Goal: Transaction & Acquisition: Purchase product/service

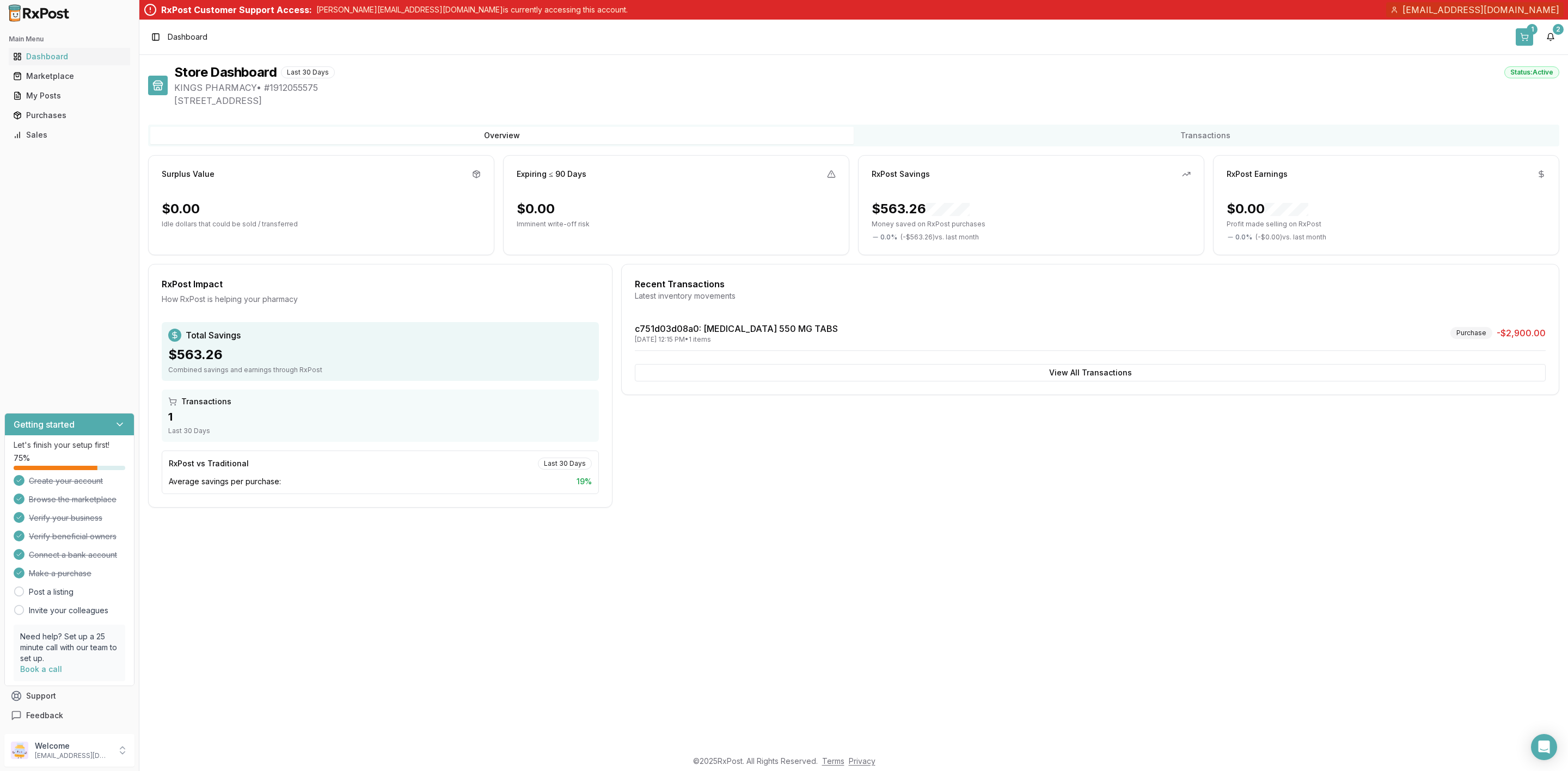
click at [1522, 34] on button "1" at bounding box center [1524, 36] width 18 height 18
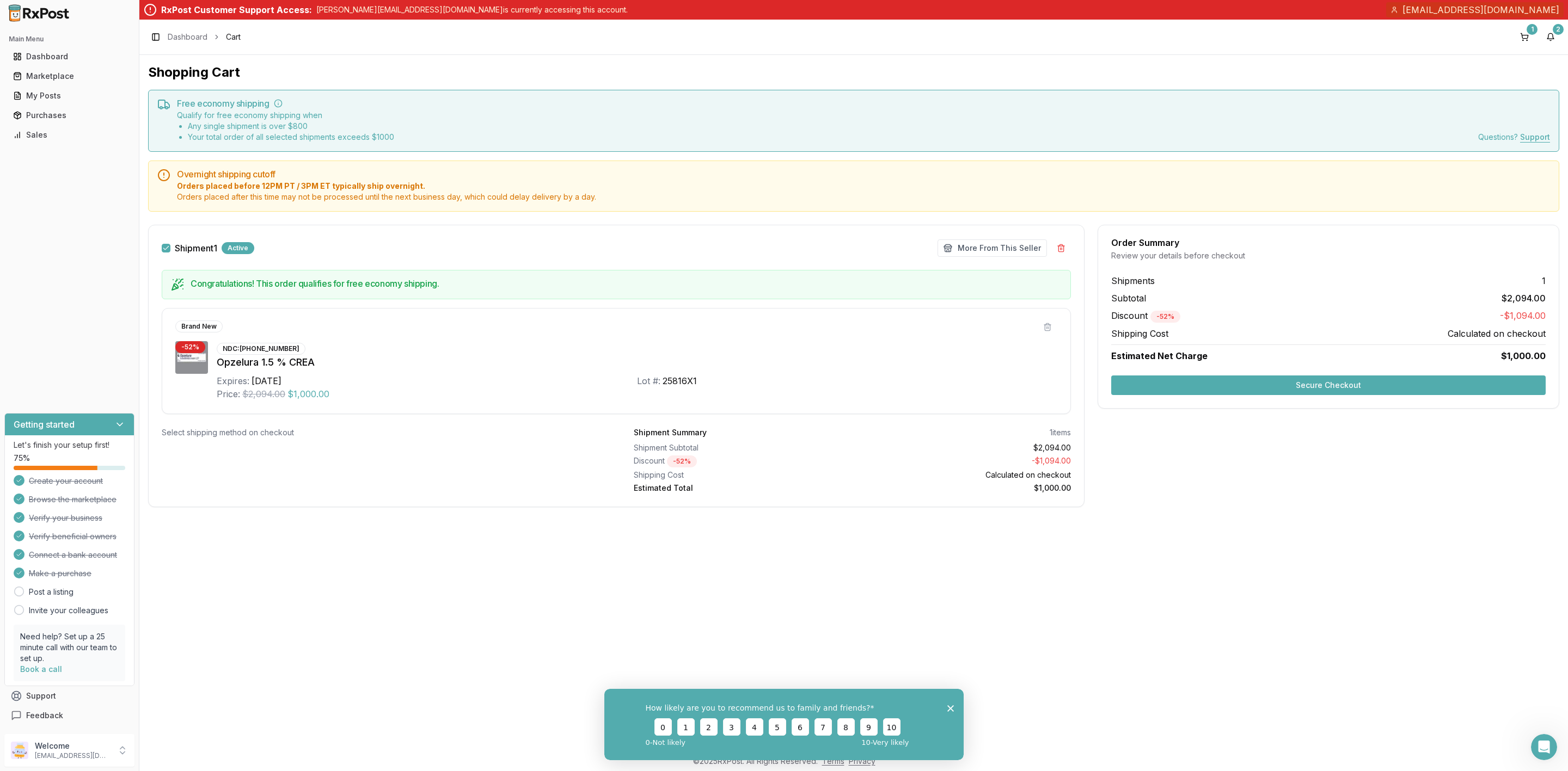
click at [263, 361] on div "Opzelura 1.5 % CREA" at bounding box center [637, 362] width 841 height 15
click at [177, 364] on img at bounding box center [191, 357] width 33 height 33
drag, startPoint x: 242, startPoint y: 346, endPoint x: 297, endPoint y: 346, distance: 55.0
click at [297, 346] on div "NDC: 50881-0007-05 Opzelura 1.5 % CREA Expires: 2026-11-01 Lot #: 25816X1 Price…" at bounding box center [637, 371] width 841 height 60
copy div "50881-0007-05"
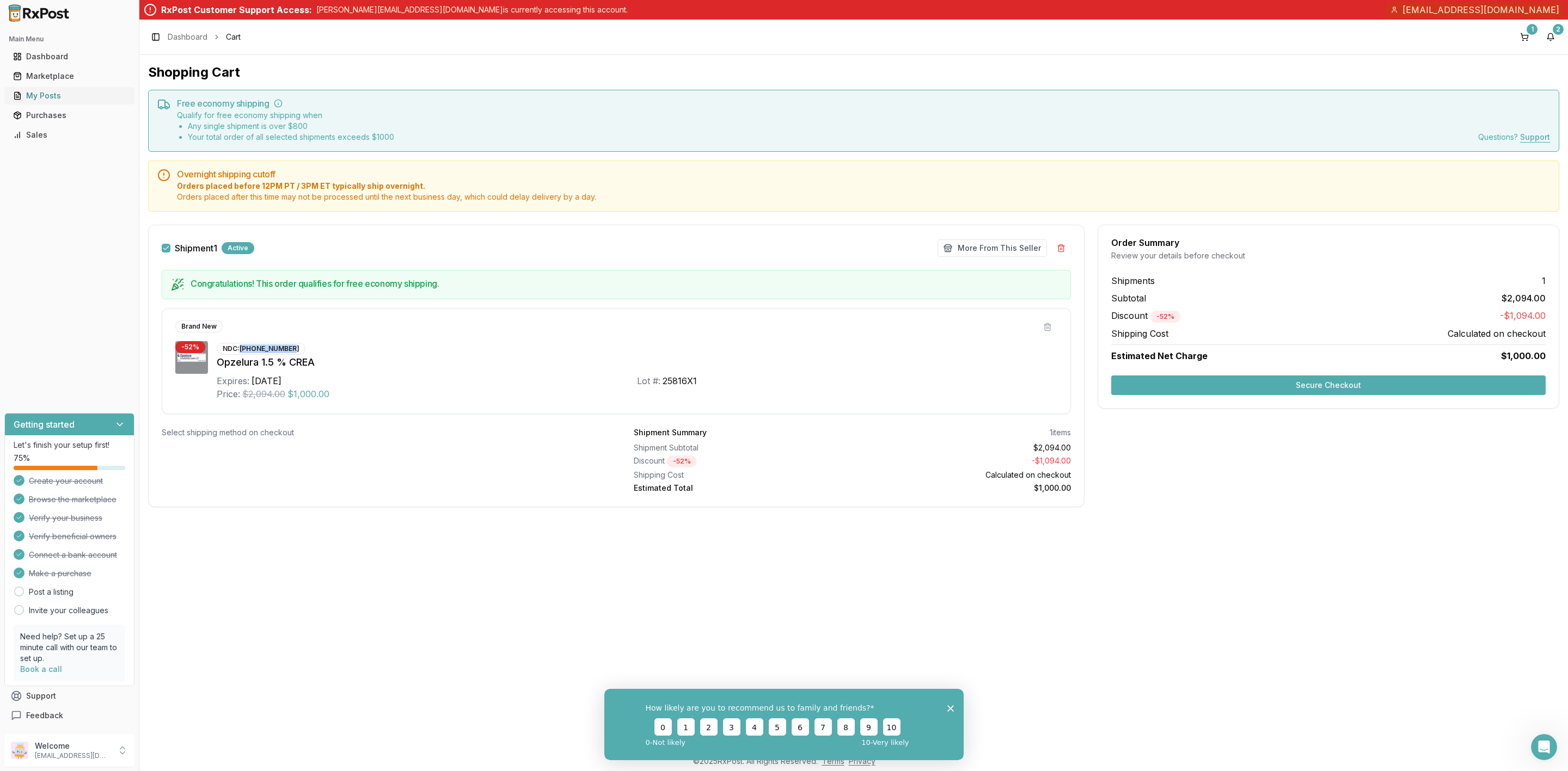
click at [77, 98] on div "My Posts" at bounding box center [69, 96] width 113 height 11
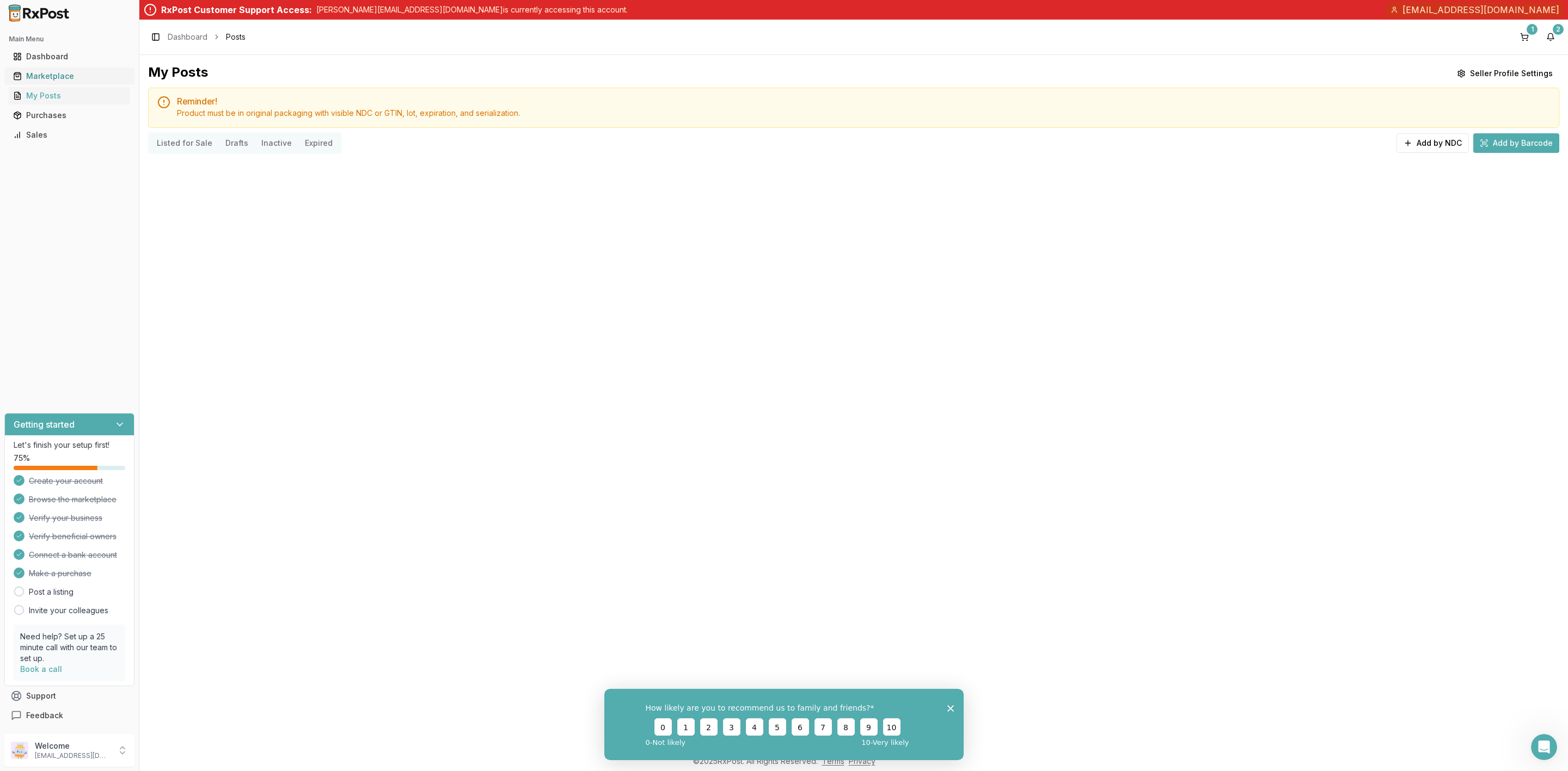
click at [63, 77] on div "Marketplace" at bounding box center [69, 77] width 113 height 11
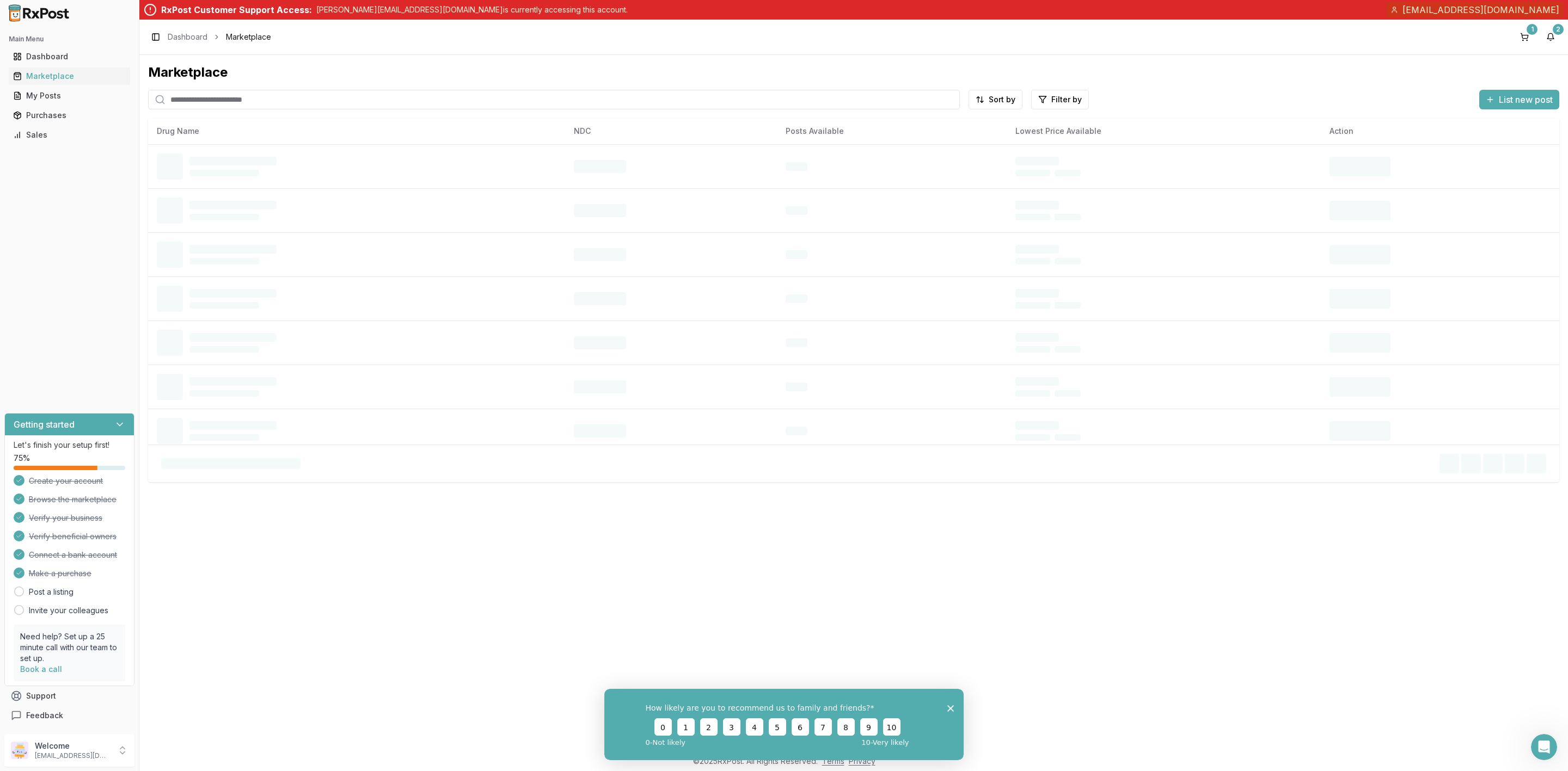
click at [232, 103] on input "search" at bounding box center [554, 99] width 812 height 20
paste input "**********"
type input "**********"
click at [1189, 77] on div "Marketplace" at bounding box center [854, 72] width 1411 height 18
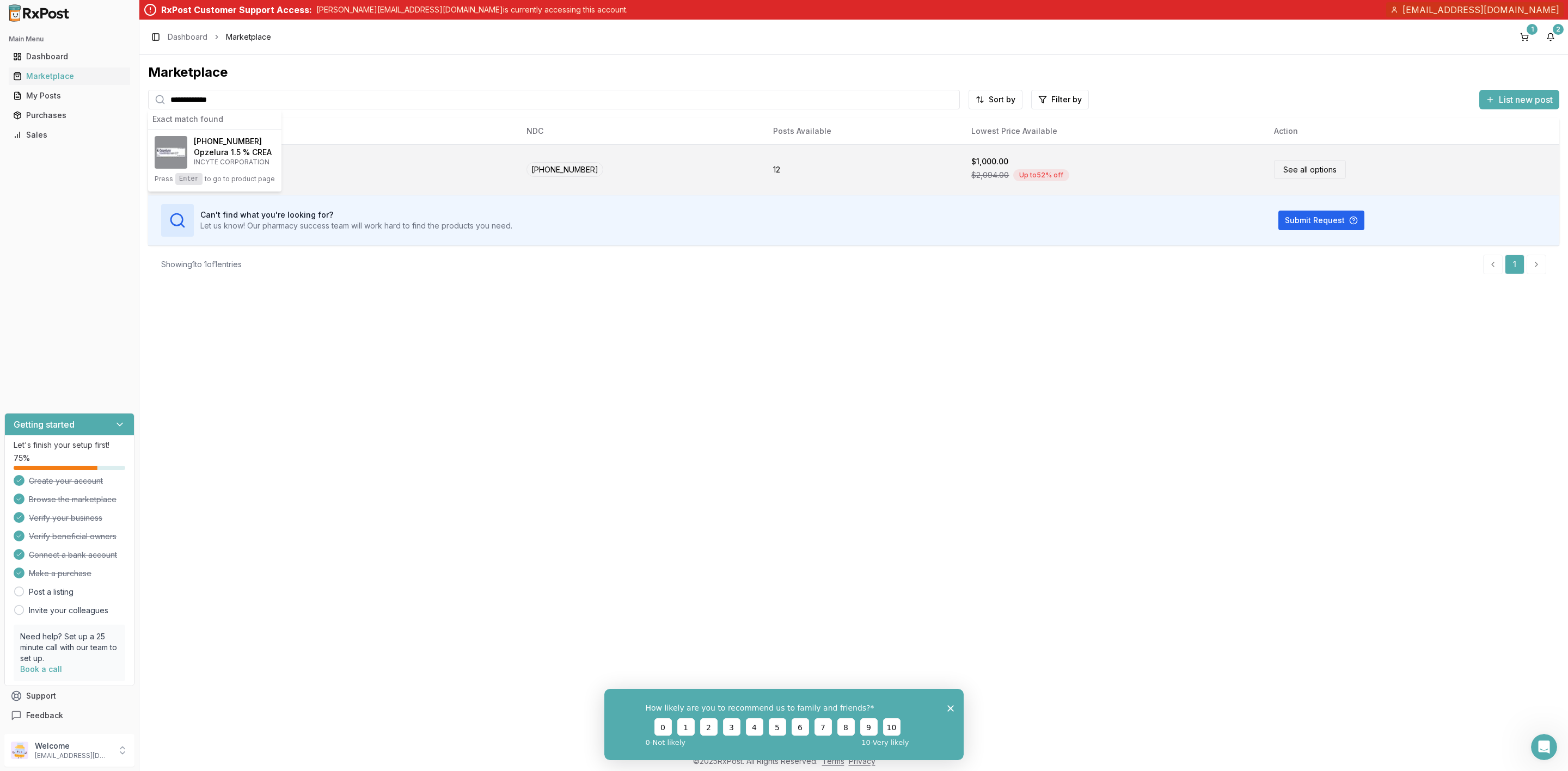
click at [401, 173] on div "Opzelura 1.5 % CREA INCYTE CORPORATION" at bounding box center [332, 169] width 352 height 33
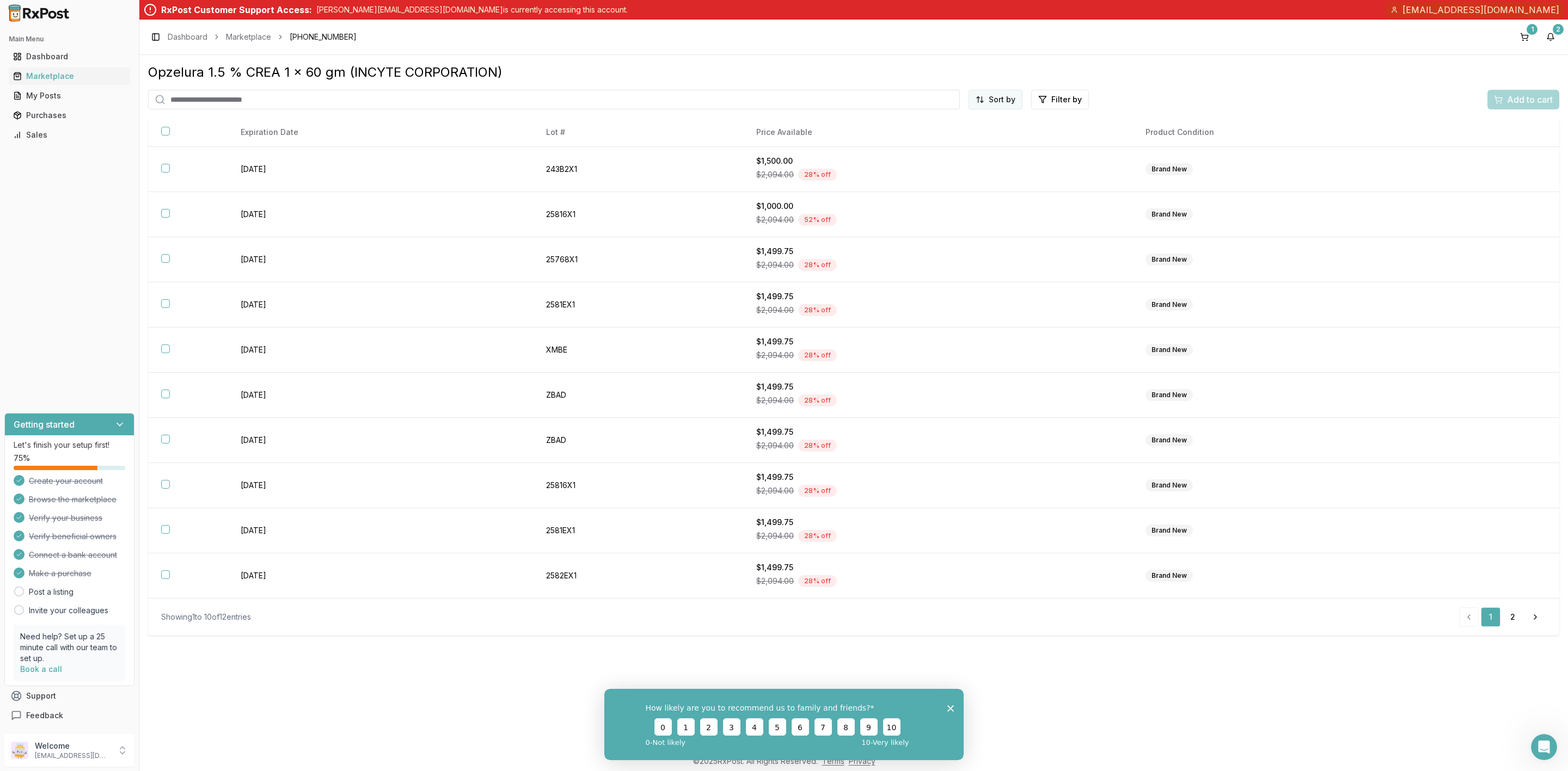
click at [973, 100] on html "Main Menu Dashboard Marketplace My Posts Purchases Sales Getting started Let's …" at bounding box center [784, 386] width 1568 height 771
click at [968, 141] on div "Price (Low to High)" at bounding box center [968, 141] width 104 height 18
click at [1531, 35] on button "1" at bounding box center [1524, 36] width 18 height 18
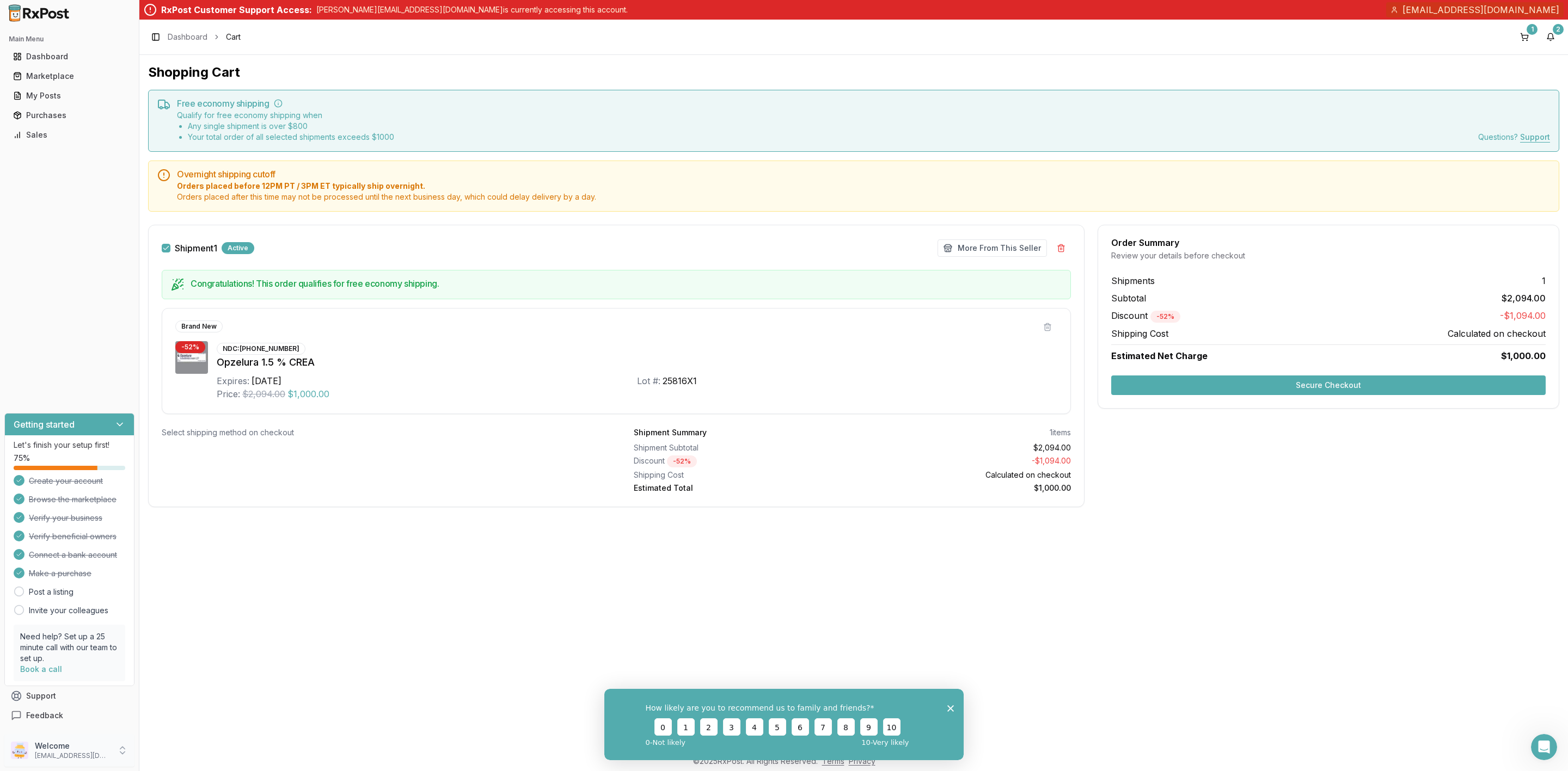
drag, startPoint x: 74, startPoint y: 761, endPoint x: 110, endPoint y: 764, distance: 36.1
click at [74, 761] on div "Welcome kingspharmacy@live.com" at bounding box center [69, 750] width 130 height 33
click at [198, 758] on span "Sign Out" at bounding box center [197, 752] width 104 height 11
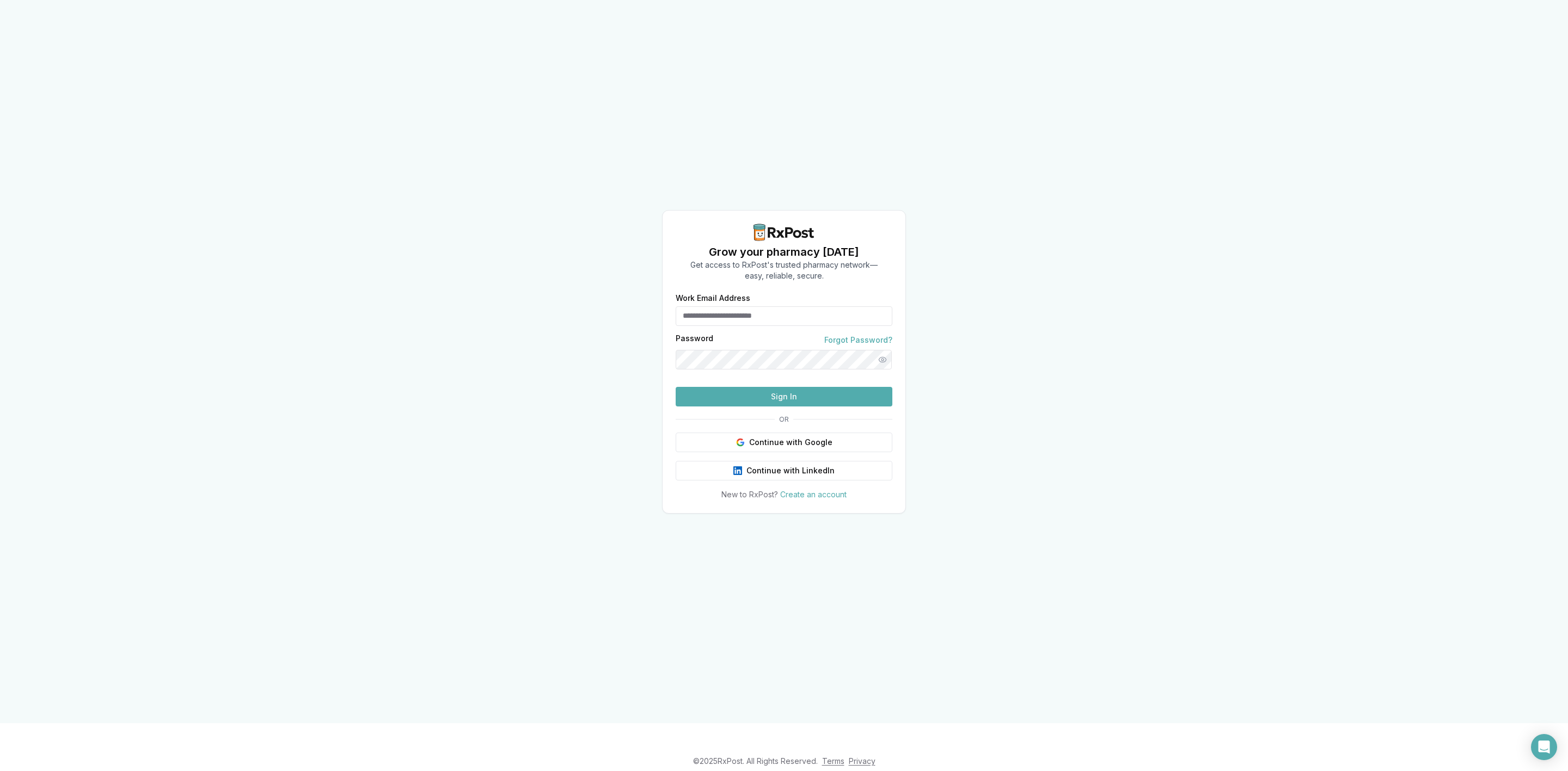
type input "**********"
click at [318, 178] on div "**********" at bounding box center [784, 361] width 1568 height 723
